Goal: Transaction & Acquisition: Purchase product/service

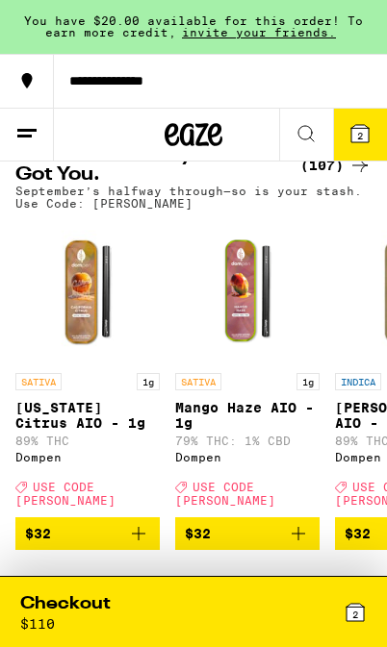
click at [338, 616] on div "2" at bounding box center [279, 611] width 173 height 39
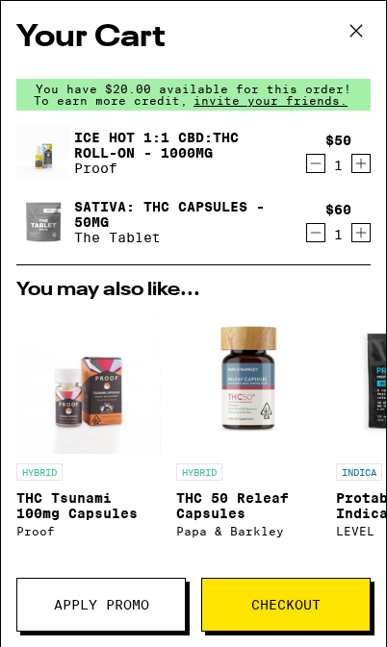
click at [312, 163] on icon "Decrement" at bounding box center [315, 163] width 17 height 23
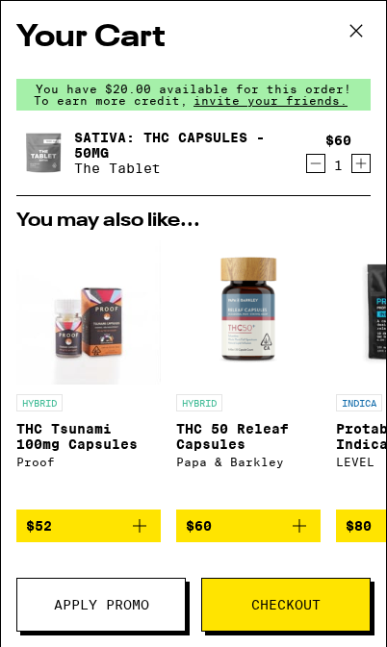
click at [360, 20] on icon at bounding box center [355, 30] width 29 height 29
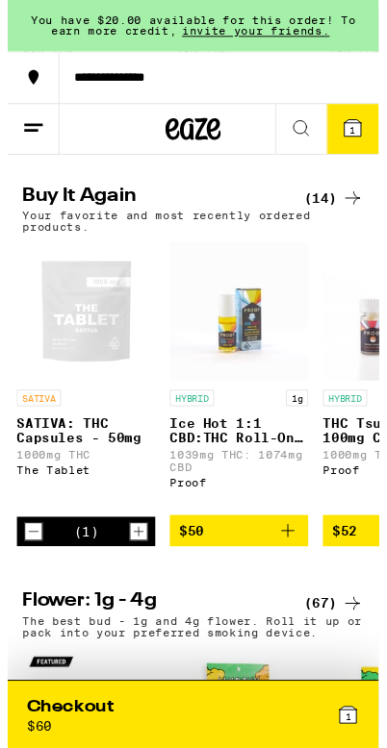
scroll to position [0, 9]
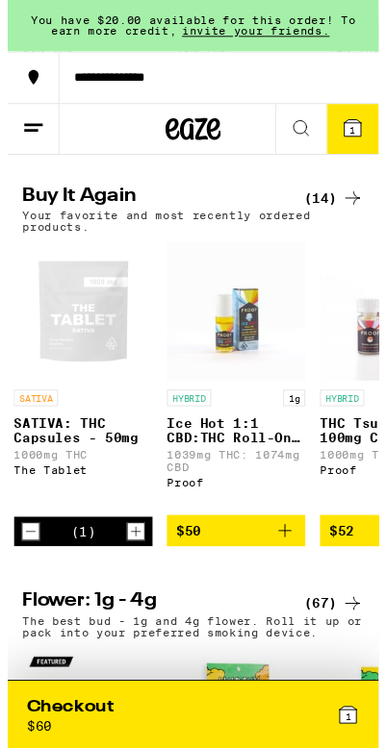
click at [17, 566] on icon "Decrement" at bounding box center [23, 554] width 17 height 23
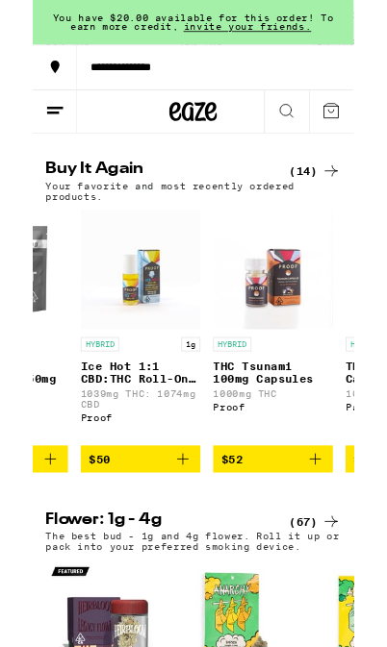
scroll to position [0, 133]
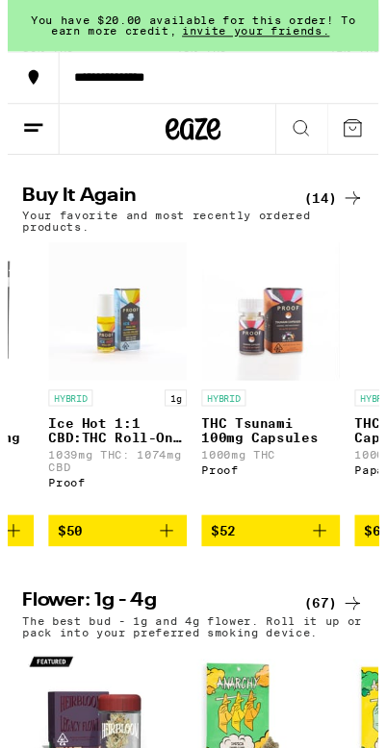
click at [323, 565] on icon "Add to bag" at bounding box center [324, 553] width 23 height 23
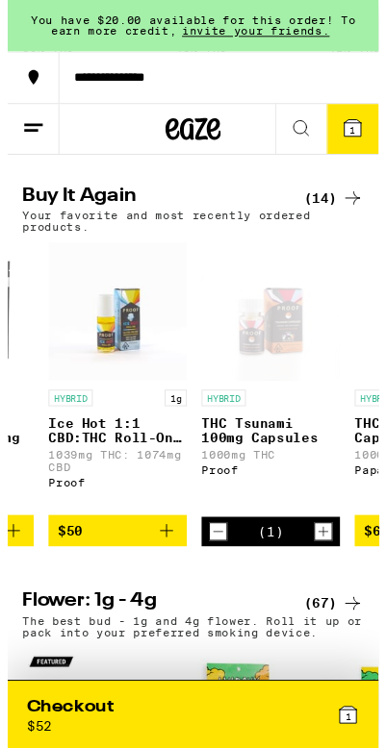
click at [313, 646] on div "1" at bounding box center [279, 745] width 173 height 39
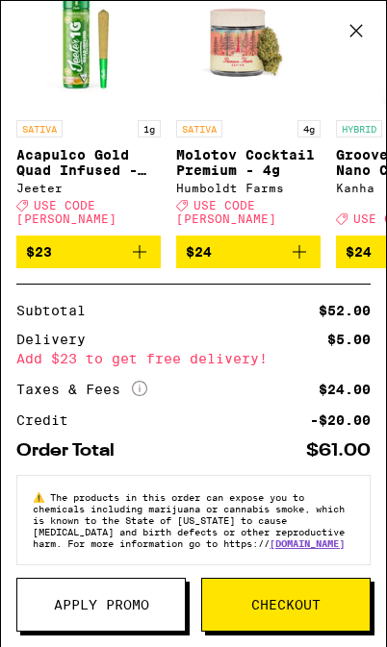
scroll to position [275, 0]
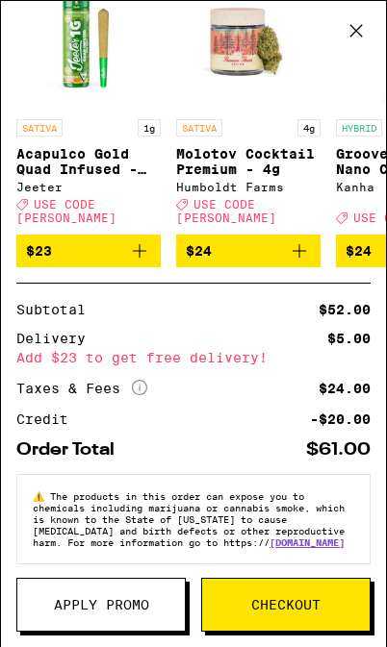
click at [363, 306] on div "$52.00" at bounding box center [344, 309] width 52 height 13
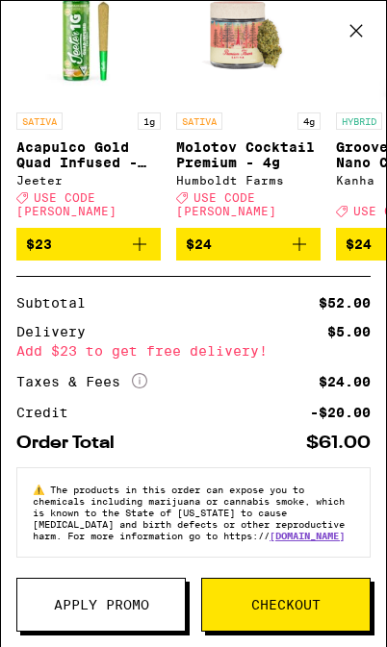
click at [306, 598] on span "Checkout" at bounding box center [285, 604] width 69 height 13
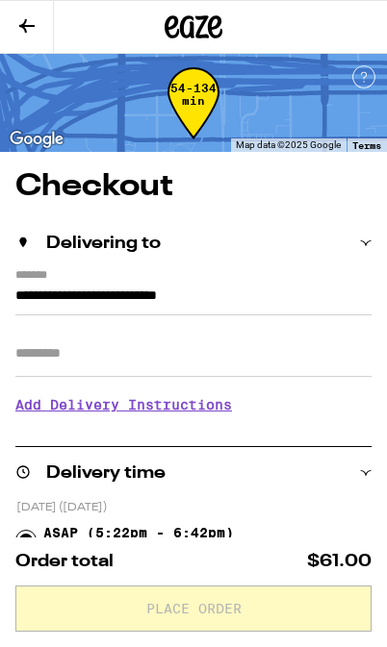
click at [232, 356] on input "Apt/Suite" at bounding box center [193, 354] width 356 height 46
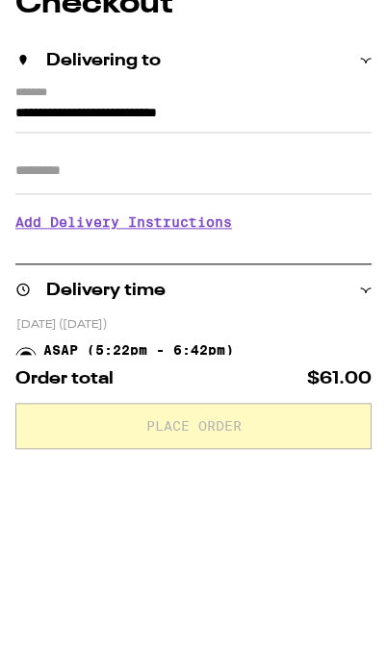
click at [208, 383] on h3 "Add Delivery Instructions" at bounding box center [193, 405] width 356 height 44
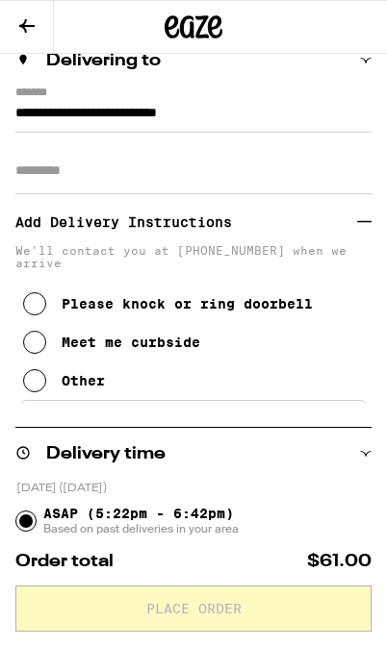
click at [48, 362] on button "Meet me curbside" at bounding box center [111, 342] width 177 height 38
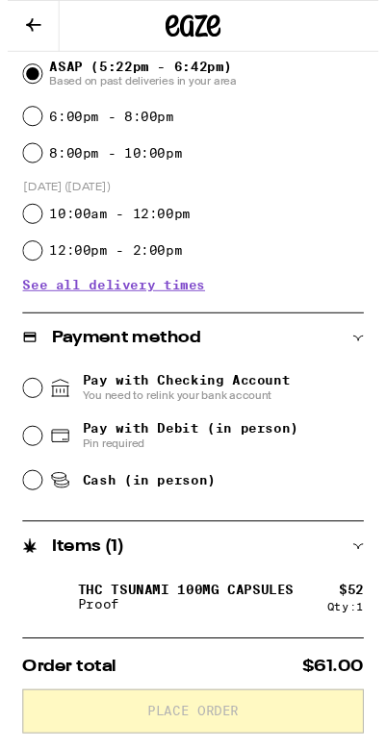
scroll to position [629, 0]
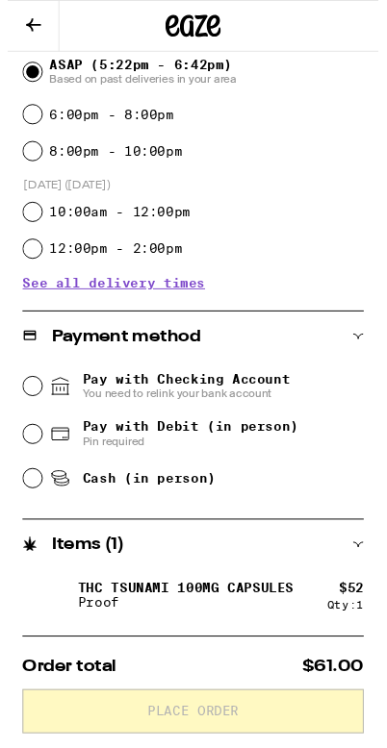
click at [250, 453] on span "Pay with Debit (in person)" at bounding box center [190, 445] width 225 height 15
click at [36, 456] on input "Pay with Debit (in person) Pin required" at bounding box center [25, 452] width 19 height 19
radio input "true"
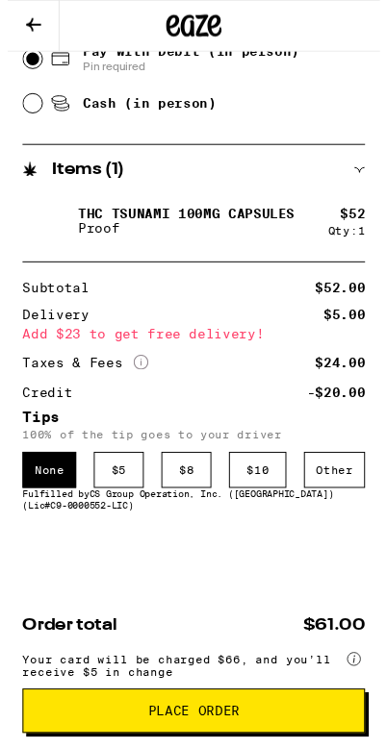
scroll to position [1034, 0]
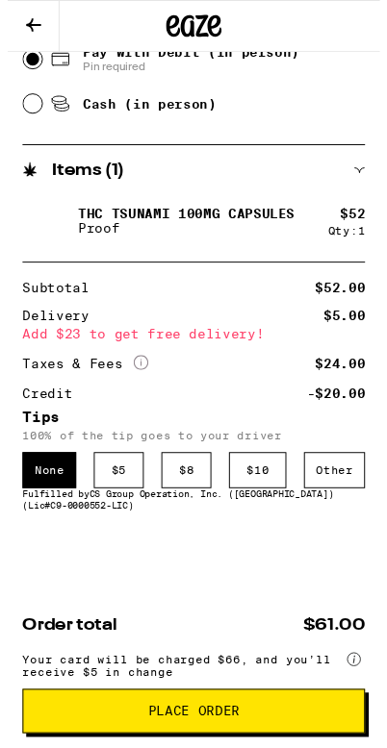
click at [184, 479] on div "$ 8" at bounding box center [186, 489] width 52 height 38
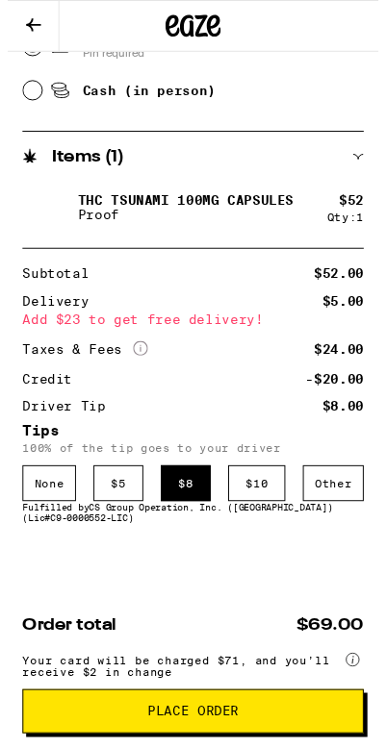
click at [257, 646] on button "Place Order" at bounding box center [193, 742] width 356 height 46
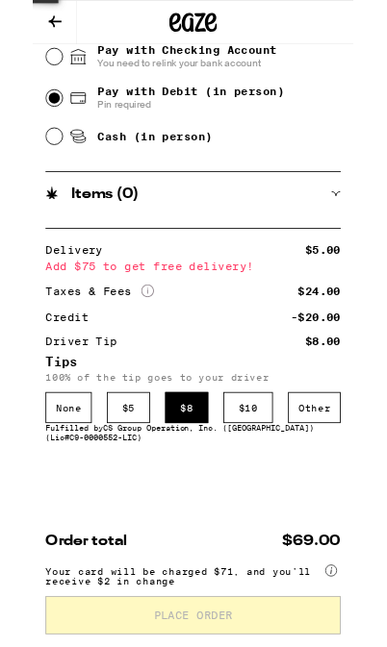
scroll to position [0, 0]
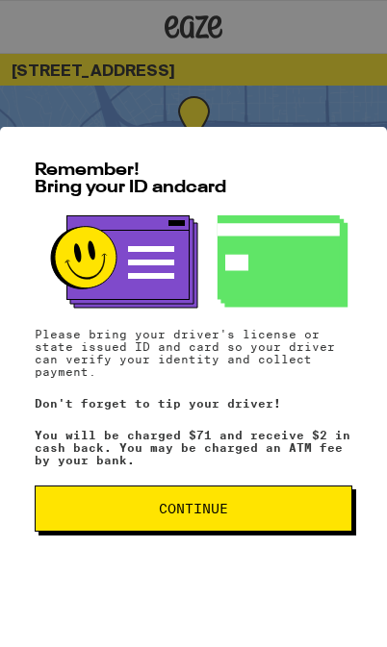
click at [279, 513] on span "Continue" at bounding box center [193, 508] width 285 height 13
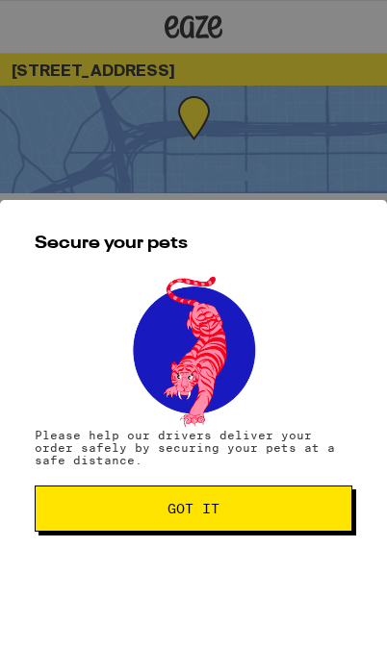
click at [289, 509] on span "Got it" at bounding box center [193, 508] width 285 height 13
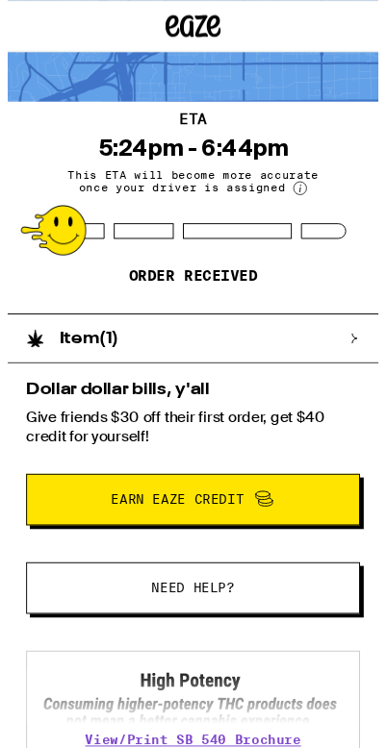
scroll to position [195, 0]
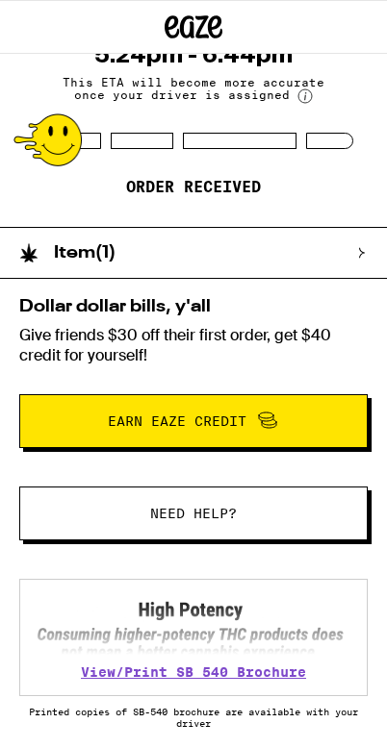
click at [350, 239] on div "Item ( 1 )" at bounding box center [183, 253] width 367 height 50
